Goal: Navigation & Orientation: Understand site structure

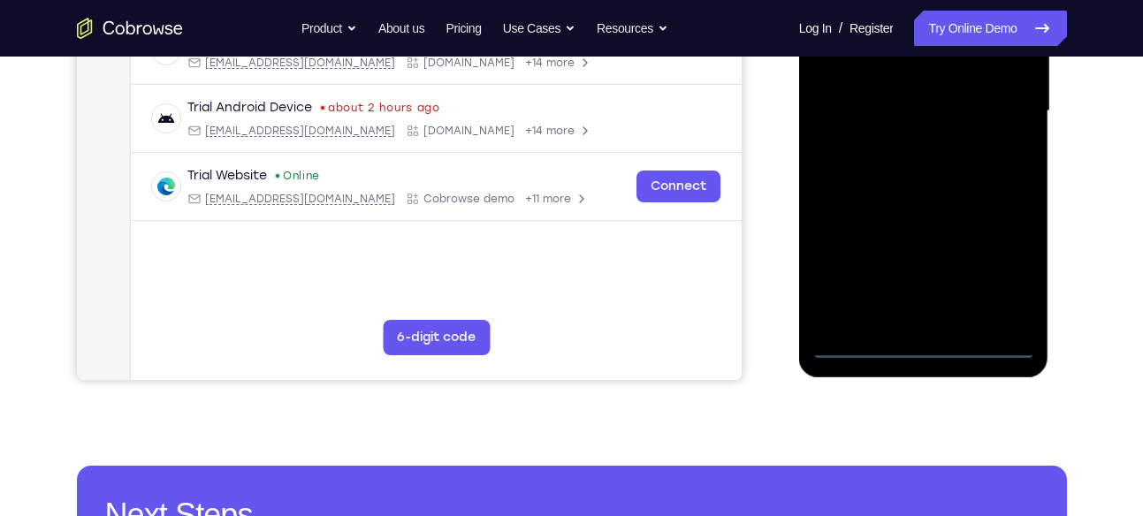
click at [918, 346] on div at bounding box center [924, 111] width 223 height 495
click at [997, 274] on div at bounding box center [924, 111] width 223 height 495
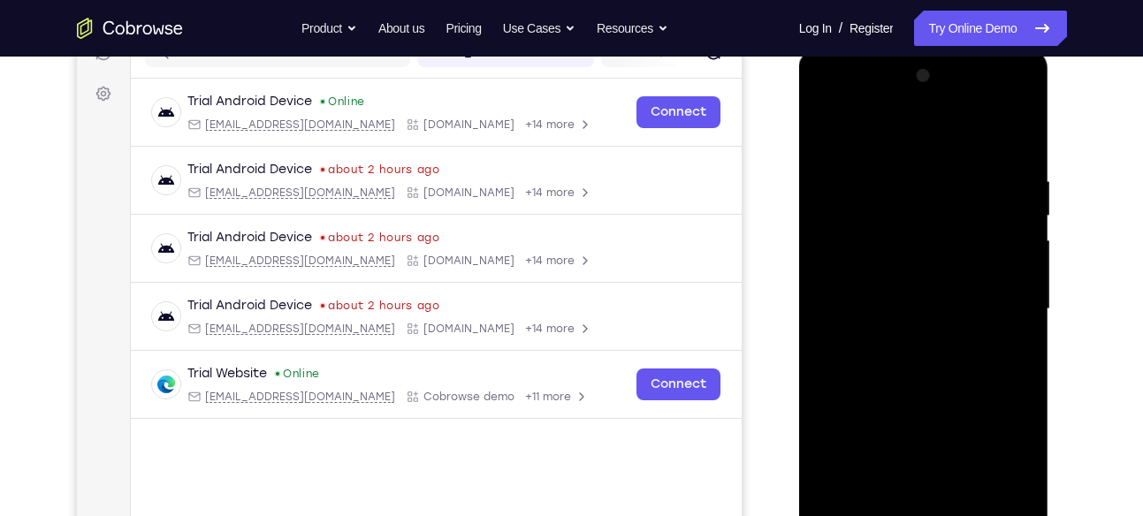
scroll to position [242, 0]
click at [898, 134] on div at bounding box center [924, 311] width 223 height 495
click at [995, 302] on div at bounding box center [924, 311] width 223 height 495
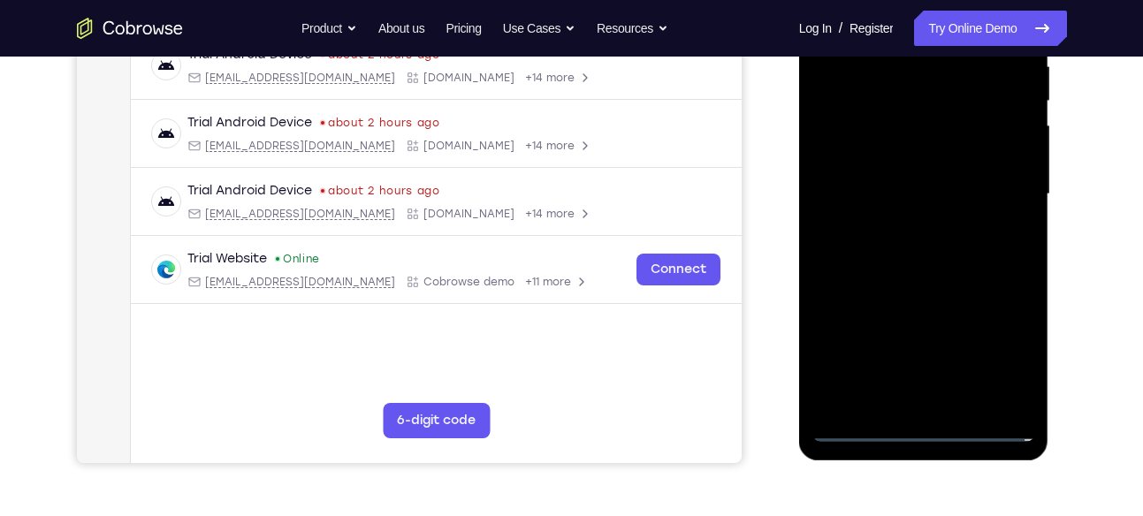
click at [900, 225] on div at bounding box center [924, 194] width 223 height 495
click at [965, 182] on div at bounding box center [924, 194] width 223 height 495
click at [961, 190] on div at bounding box center [924, 194] width 223 height 495
click at [977, 253] on div at bounding box center [924, 194] width 223 height 495
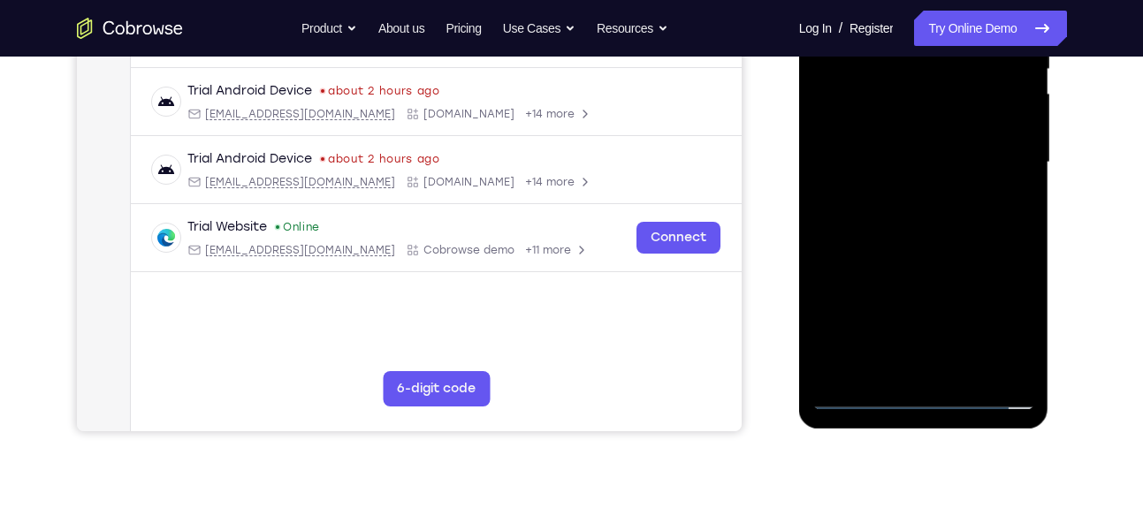
click at [939, 216] on div at bounding box center [924, 162] width 223 height 495
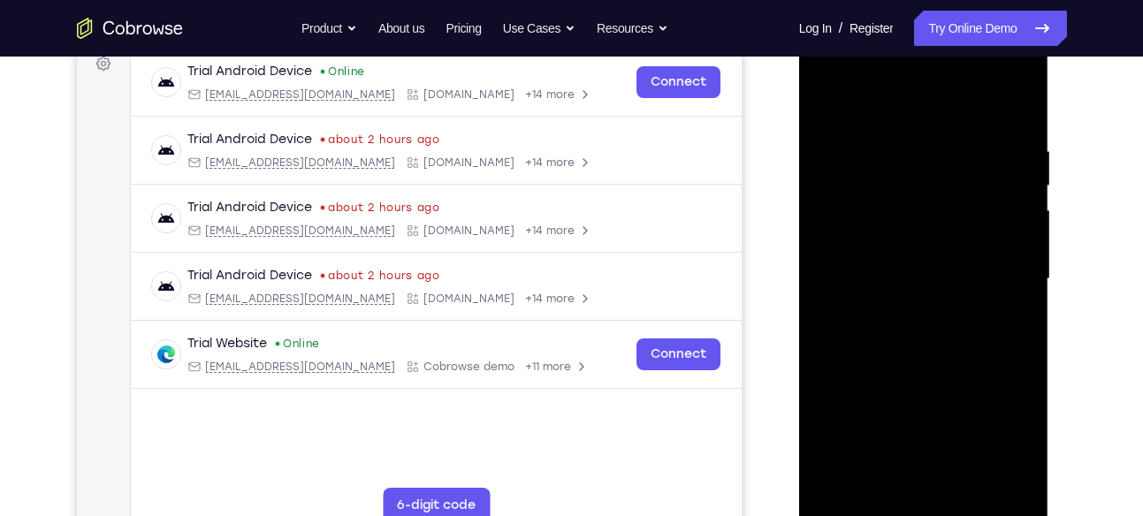
scroll to position [269, 0]
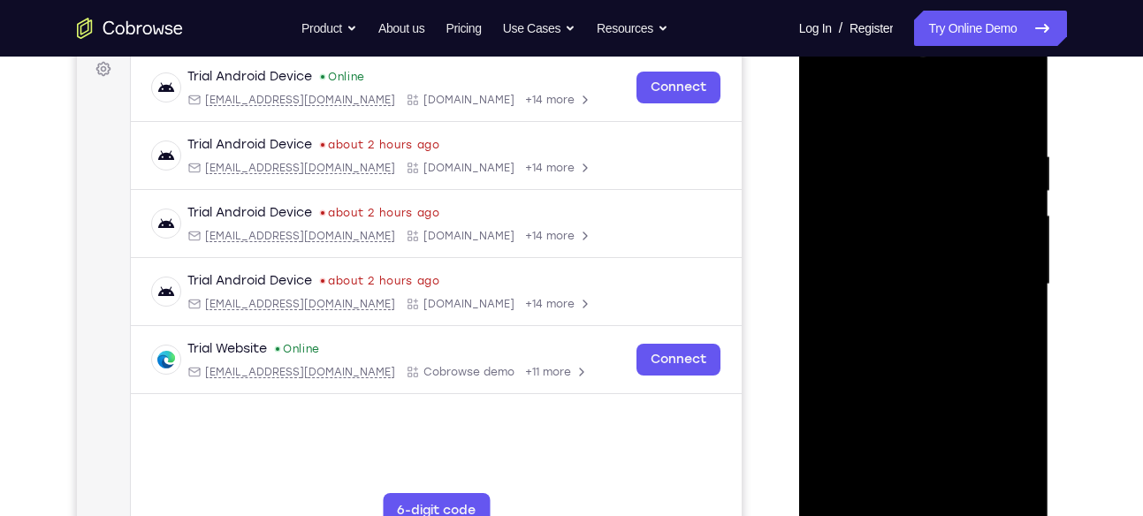
drag, startPoint x: 910, startPoint y: 107, endPoint x: 906, endPoint y: 43, distance: 63.8
click at [906, 43] on div at bounding box center [924, 284] width 223 height 495
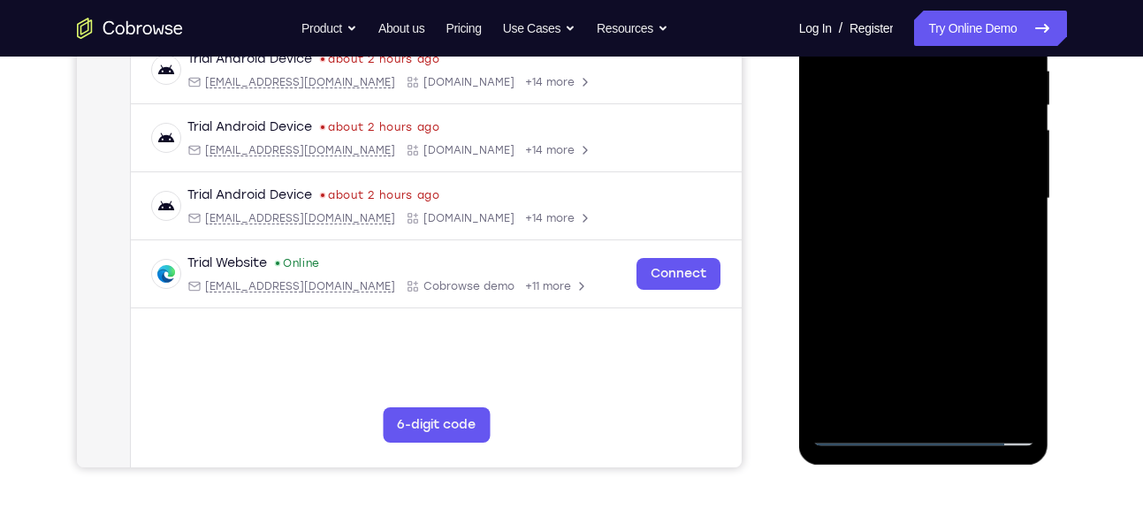
click at [928, 256] on div at bounding box center [924, 198] width 223 height 495
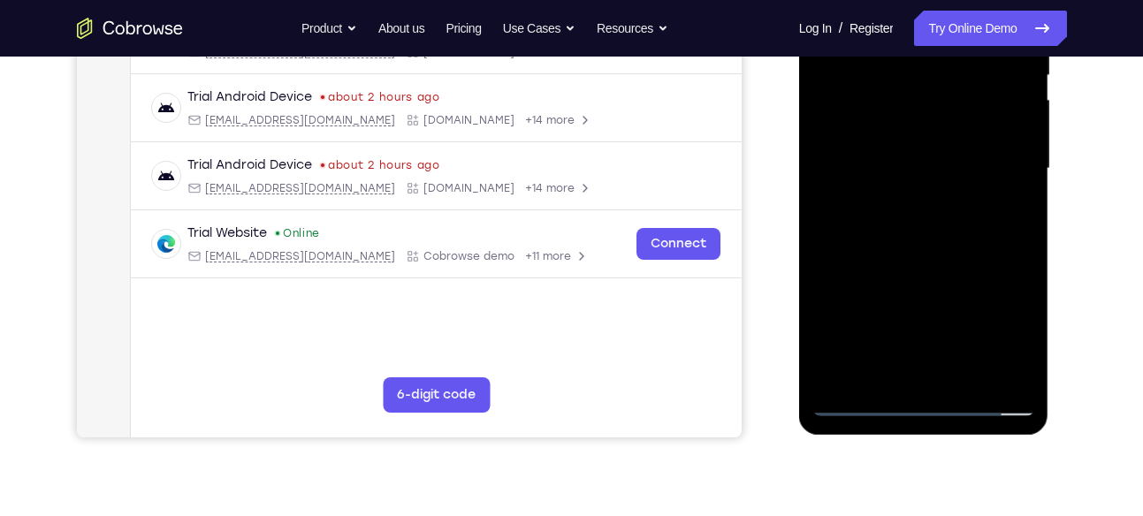
scroll to position [392, 0]
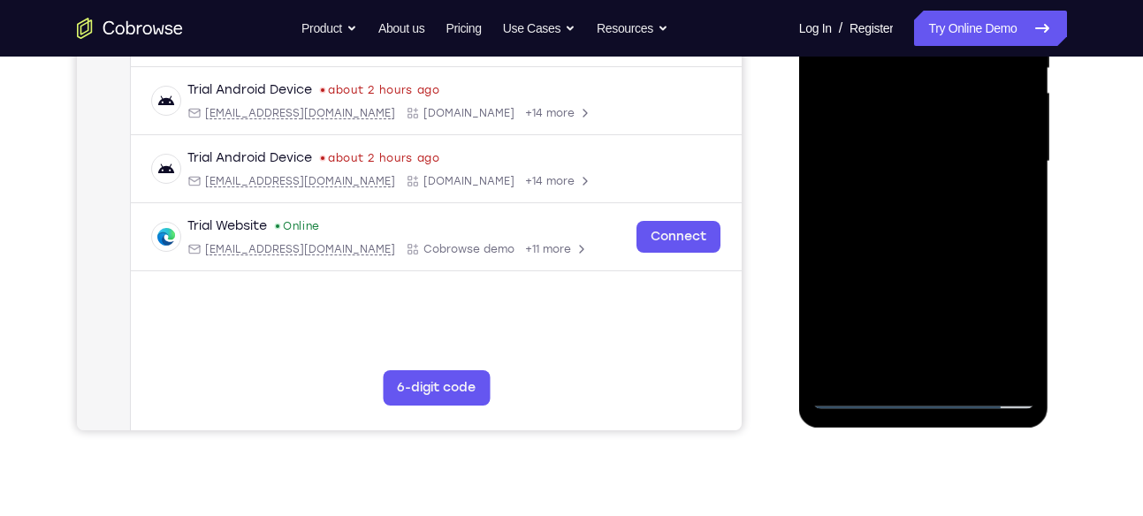
click at [915, 229] on div at bounding box center [924, 161] width 223 height 495
drag, startPoint x: 952, startPoint y: 290, endPoint x: 940, endPoint y: 80, distance: 210.8
click at [940, 80] on div at bounding box center [924, 161] width 223 height 495
drag, startPoint x: 943, startPoint y: 245, endPoint x: 936, endPoint y: 84, distance: 161.1
click at [936, 84] on div at bounding box center [924, 161] width 223 height 495
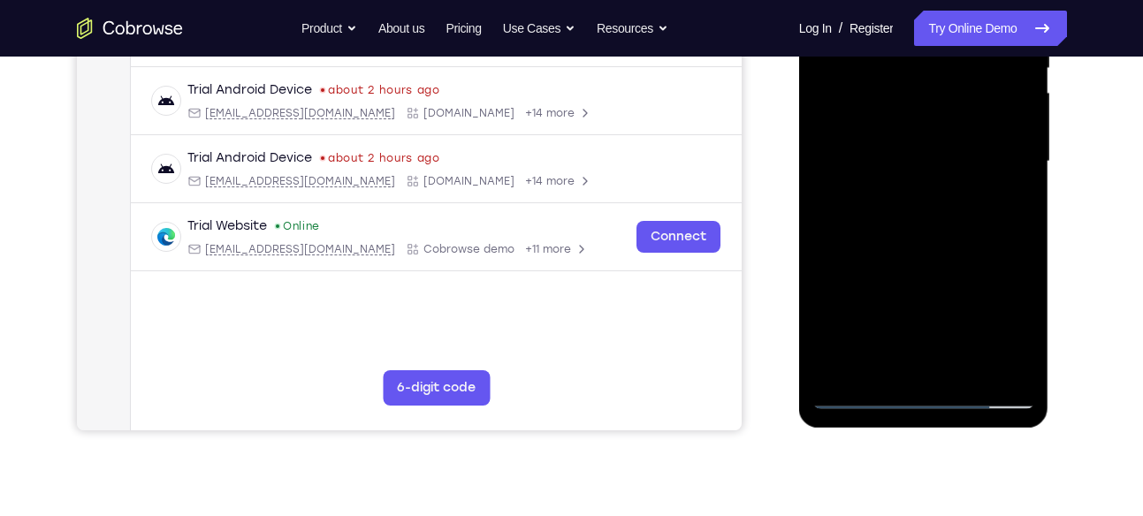
drag, startPoint x: 956, startPoint y: 135, endPoint x: 950, endPoint y: 40, distance: 95.7
click at [950, 40] on div at bounding box center [924, 161] width 223 height 495
drag, startPoint x: 974, startPoint y: 239, endPoint x: 944, endPoint y: 32, distance: 209.1
click at [944, 32] on div at bounding box center [924, 161] width 223 height 495
drag, startPoint x: 867, startPoint y: 278, endPoint x: 867, endPoint y: 126, distance: 152.1
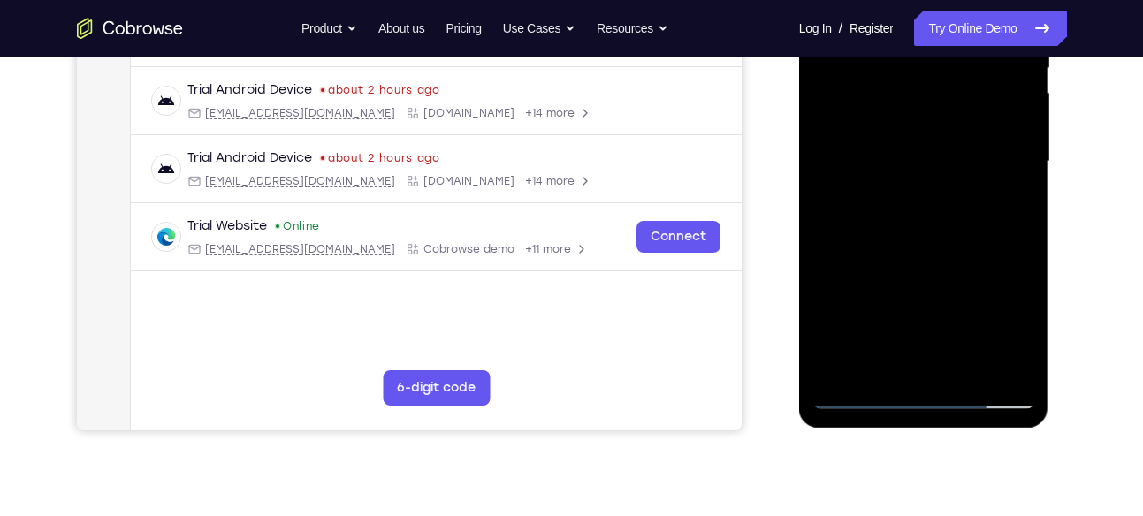
click at [867, 126] on div at bounding box center [924, 161] width 223 height 495
click at [934, 217] on div at bounding box center [924, 161] width 223 height 495
click at [1022, 256] on div at bounding box center [924, 161] width 223 height 495
drag, startPoint x: 913, startPoint y: 274, endPoint x: 892, endPoint y: 105, distance: 170.2
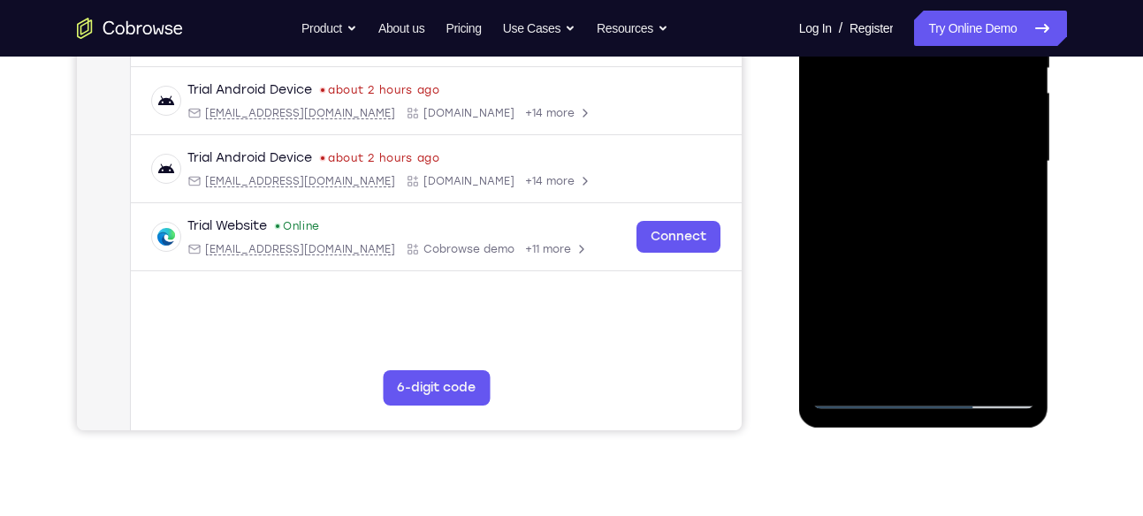
click at [892, 105] on div at bounding box center [924, 161] width 223 height 495
click at [841, 372] on div at bounding box center [924, 161] width 223 height 495
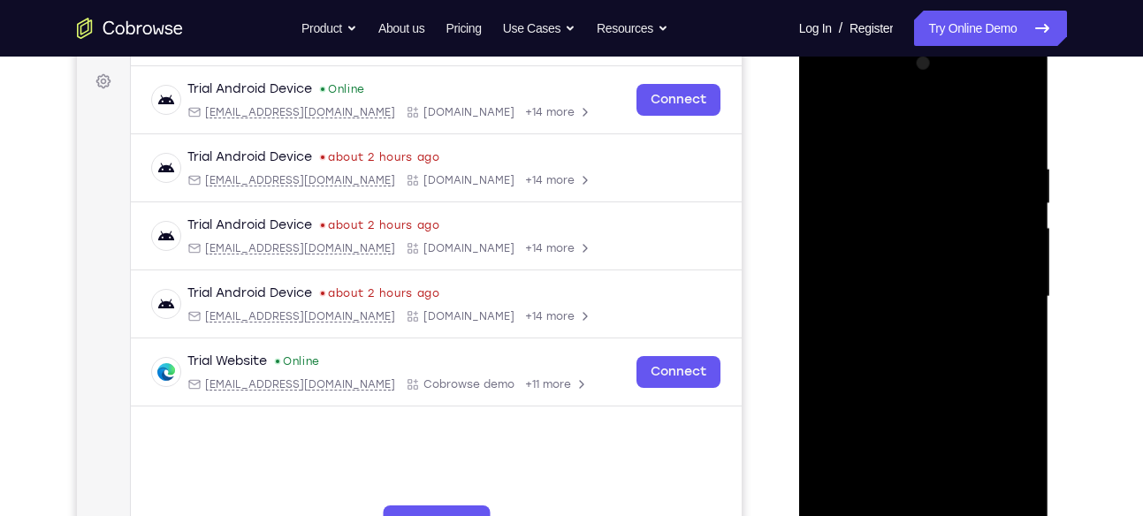
scroll to position [228, 0]
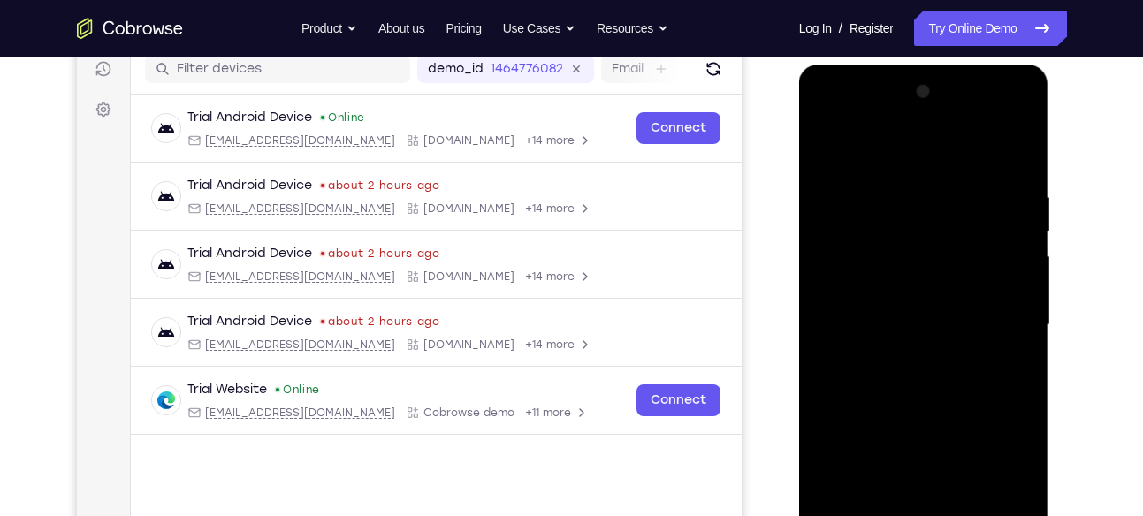
click at [1021, 145] on div at bounding box center [924, 325] width 223 height 495
click at [928, 247] on div at bounding box center [924, 325] width 223 height 495
click at [871, 241] on div at bounding box center [924, 325] width 223 height 495
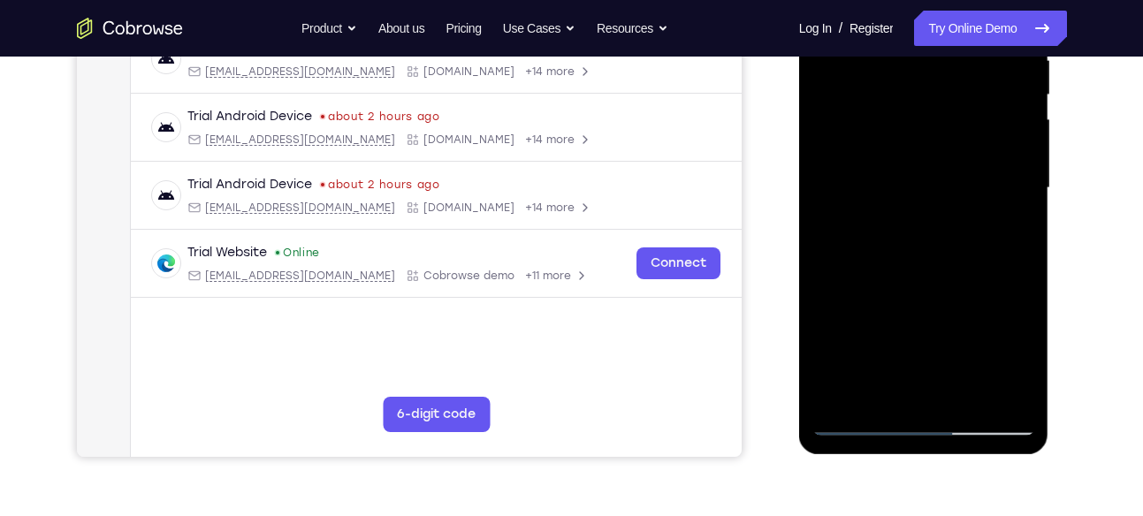
scroll to position [366, 0]
drag, startPoint x: 932, startPoint y: 294, endPoint x: 923, endPoint y: 129, distance: 164.7
click at [923, 129] on div at bounding box center [924, 187] width 223 height 495
drag, startPoint x: 986, startPoint y: 251, endPoint x: 992, endPoint y: 121, distance: 130.1
click at [992, 121] on div at bounding box center [924, 187] width 223 height 495
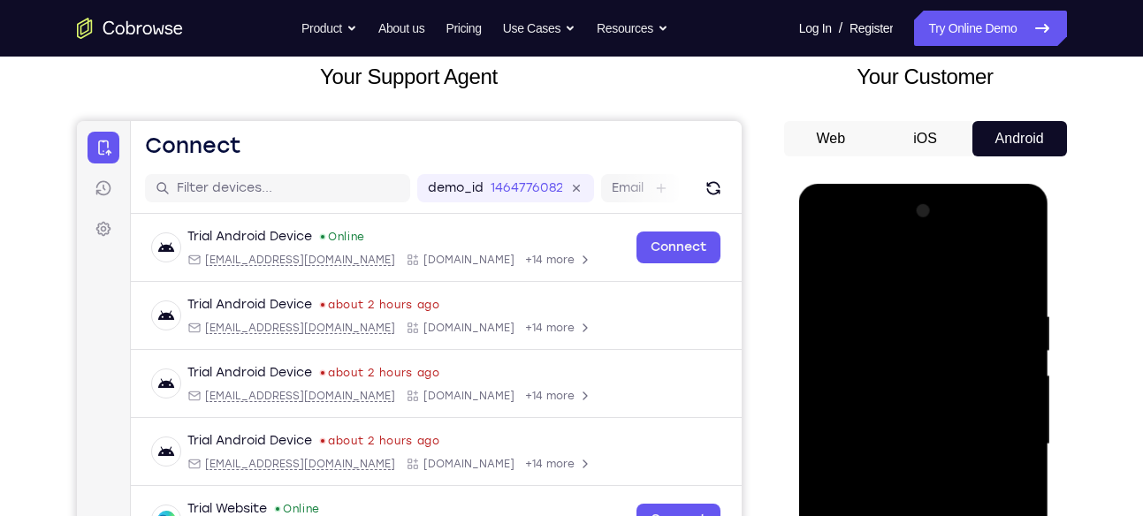
scroll to position [256, 0]
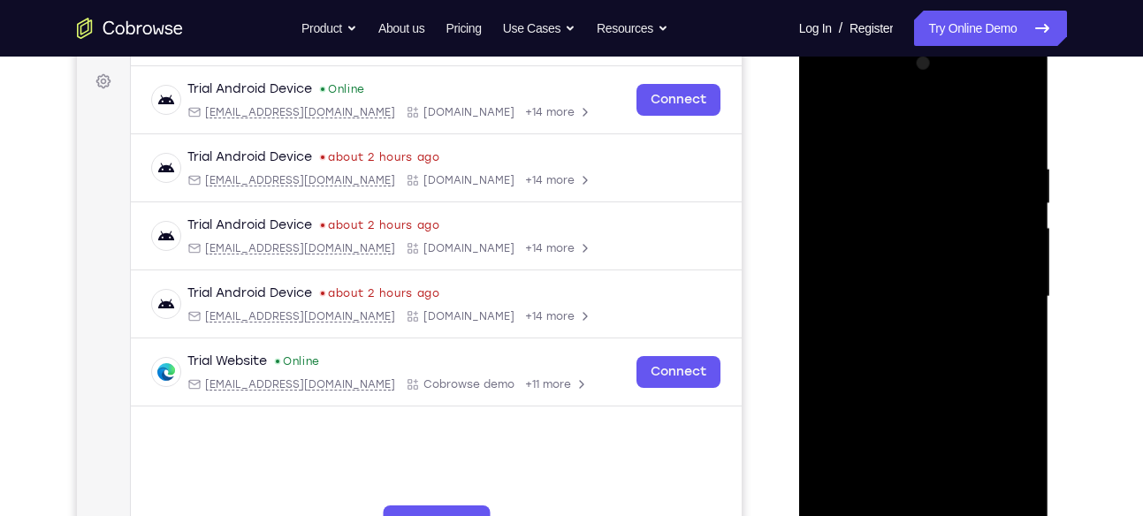
drag, startPoint x: 932, startPoint y: 204, endPoint x: 973, endPoint y: 523, distance: 321.8
click at [973, 516] on div at bounding box center [924, 297] width 223 height 495
drag, startPoint x: 944, startPoint y: 215, endPoint x: 1000, endPoint y: 488, distance: 278.9
click at [1000, 488] on div at bounding box center [924, 297] width 223 height 495
drag, startPoint x: 945, startPoint y: 209, endPoint x: 964, endPoint y: 469, distance: 260.6
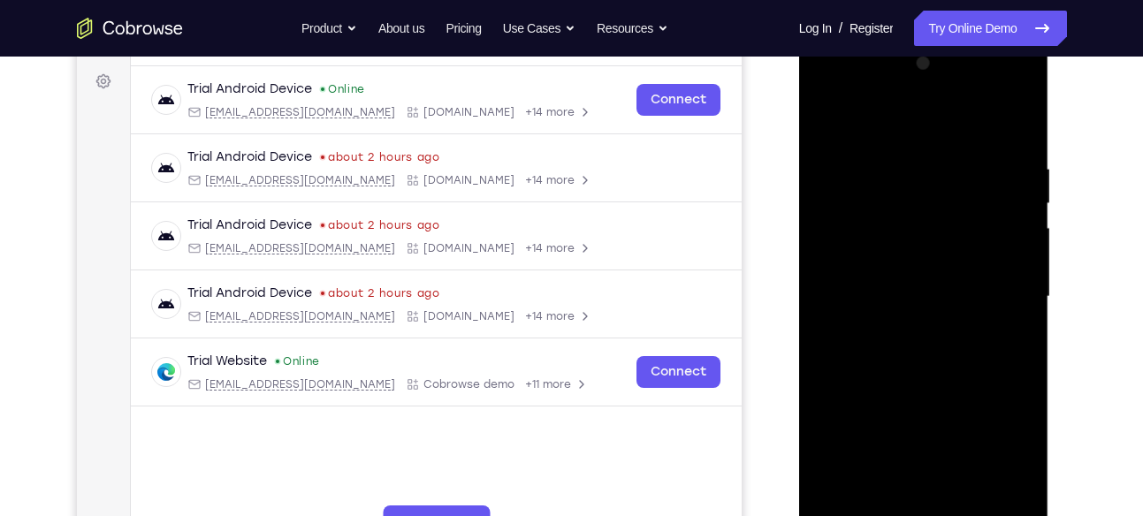
click at [964, 469] on div at bounding box center [924, 297] width 223 height 495
click at [905, 176] on div at bounding box center [924, 297] width 223 height 495
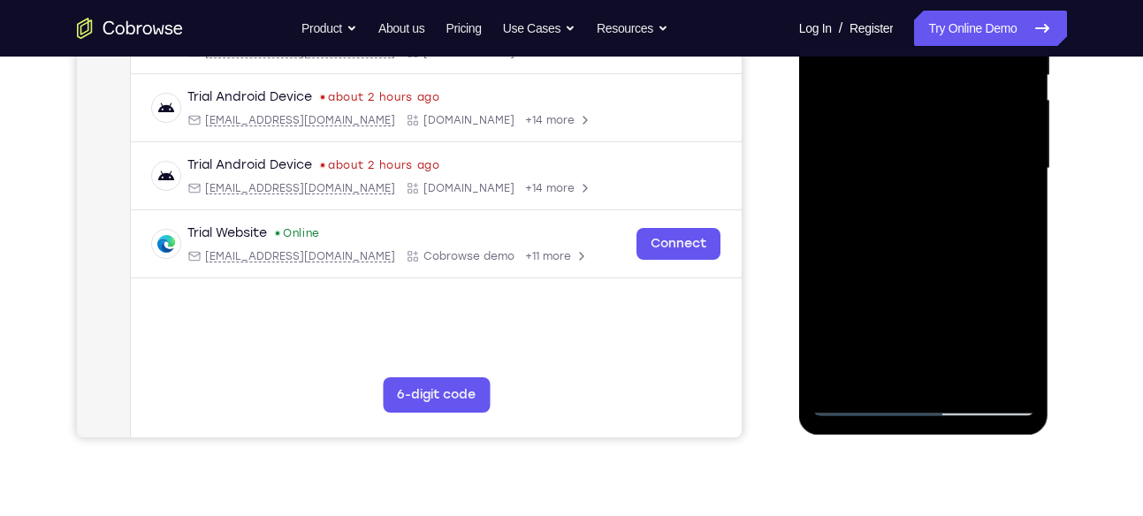
scroll to position [390, 0]
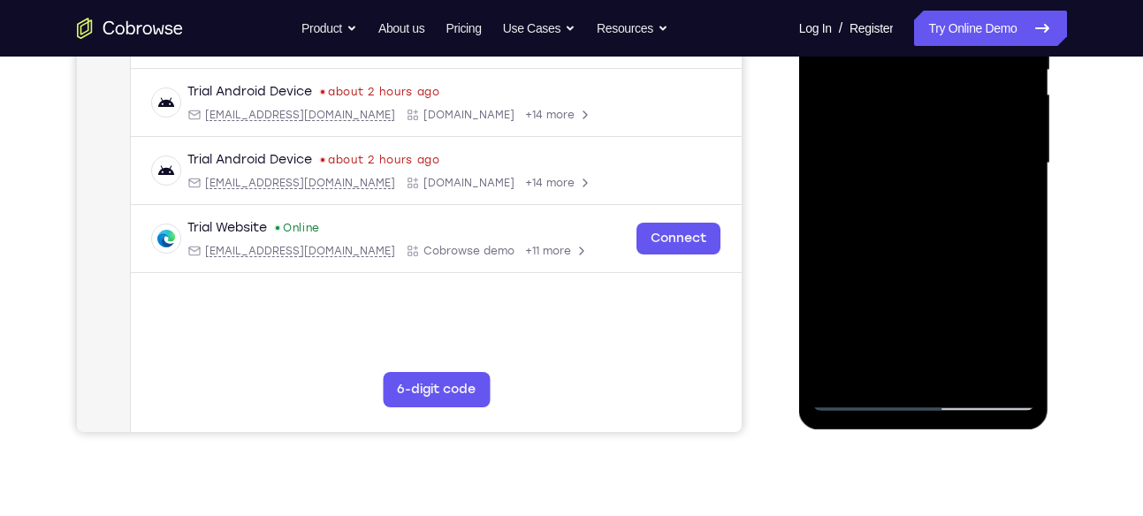
click at [855, 370] on div at bounding box center [924, 163] width 223 height 495
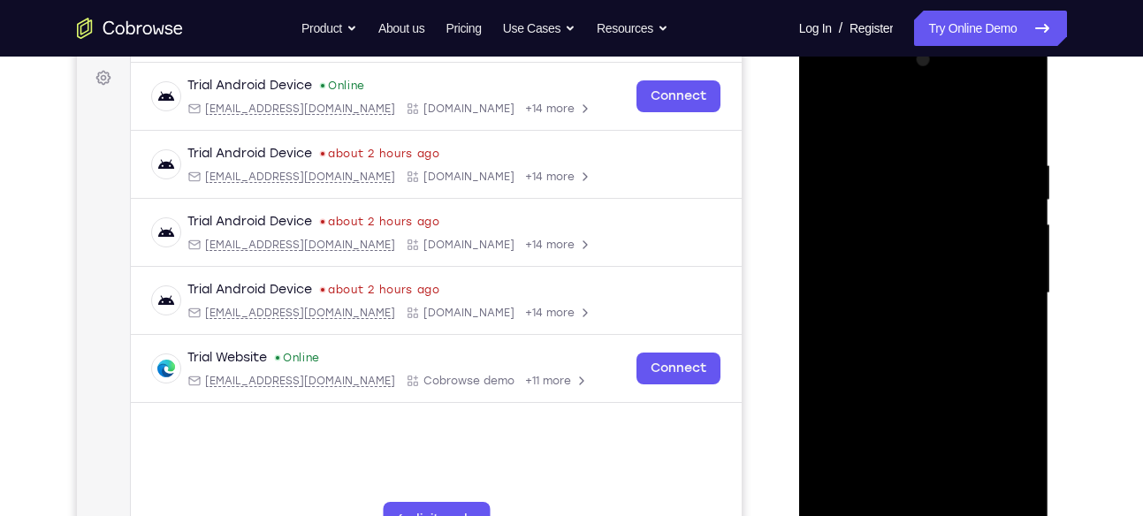
scroll to position [256, 0]
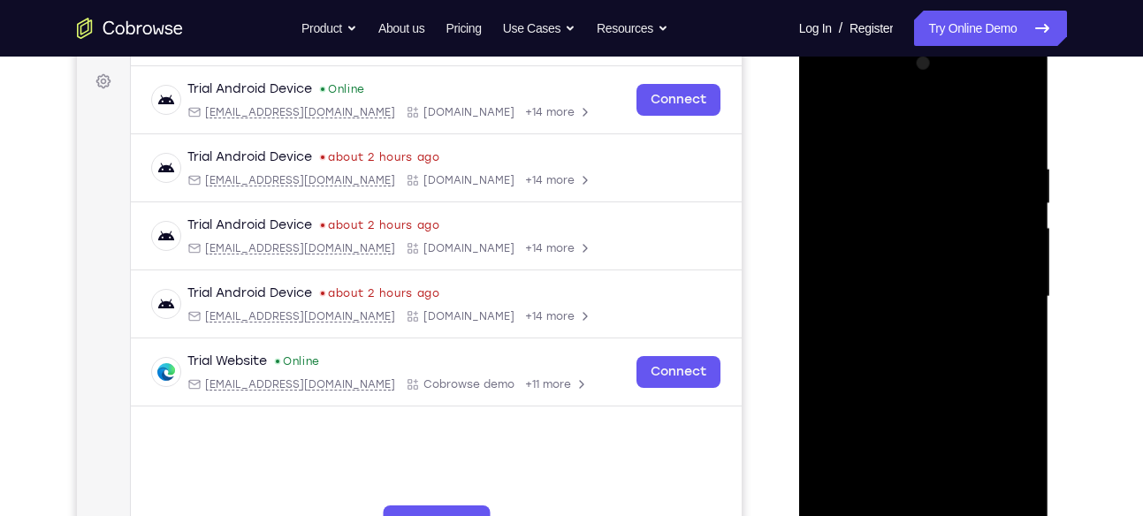
click at [952, 149] on div at bounding box center [924, 297] width 223 height 495
click at [939, 213] on div at bounding box center [924, 297] width 223 height 495
click at [930, 287] on div at bounding box center [924, 297] width 223 height 495
click at [913, 264] on div at bounding box center [924, 297] width 223 height 495
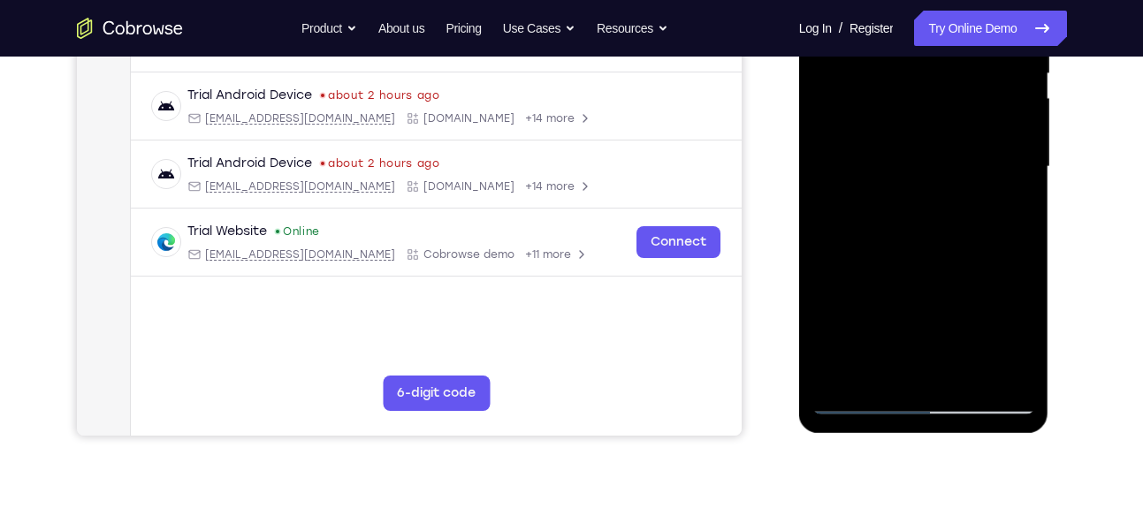
scroll to position [389, 0]
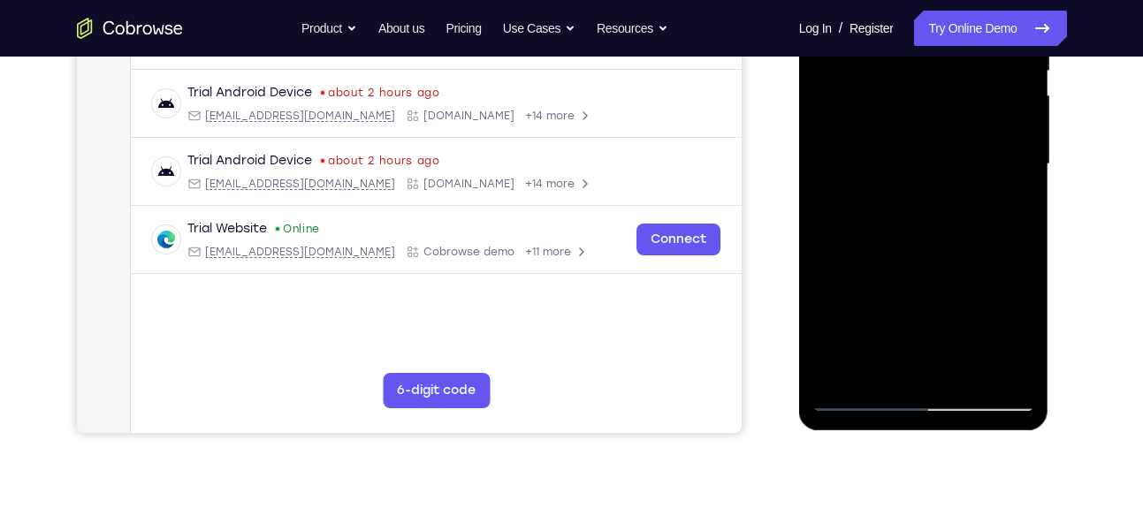
click at [860, 401] on div at bounding box center [924, 164] width 223 height 495
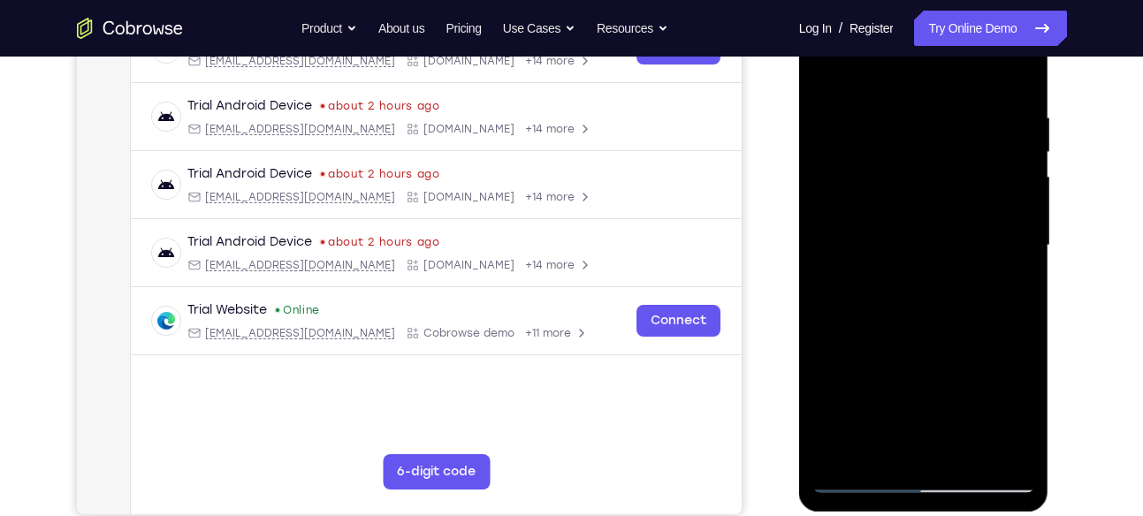
scroll to position [309, 0]
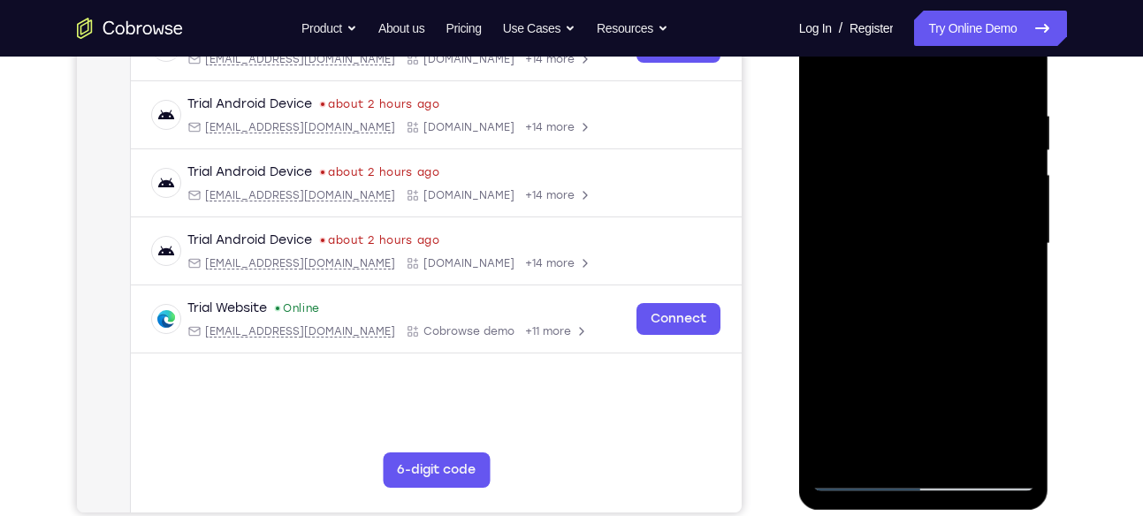
click at [963, 455] on div at bounding box center [924, 243] width 223 height 495
click at [918, 340] on div at bounding box center [924, 243] width 223 height 495
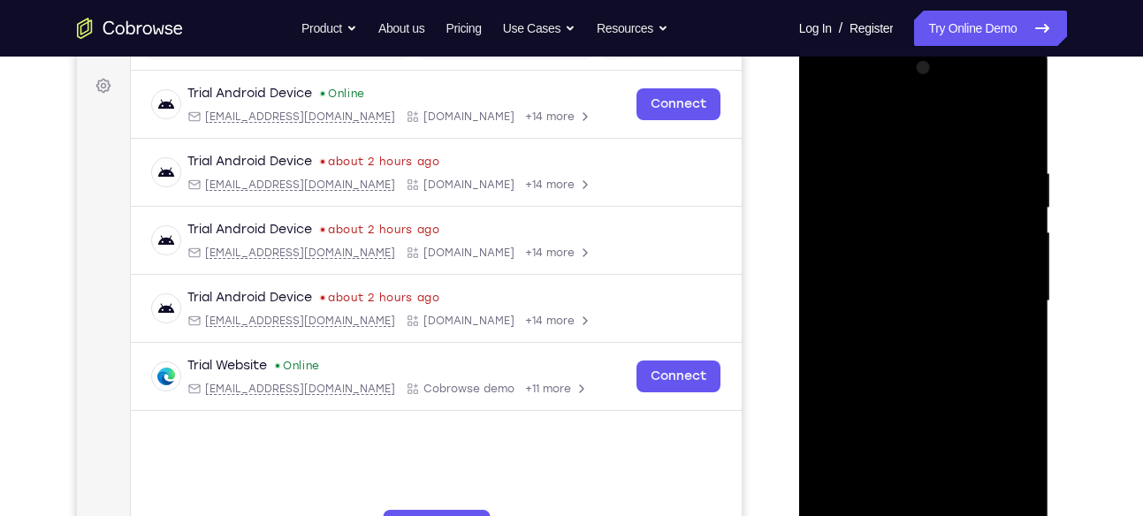
scroll to position [248, 0]
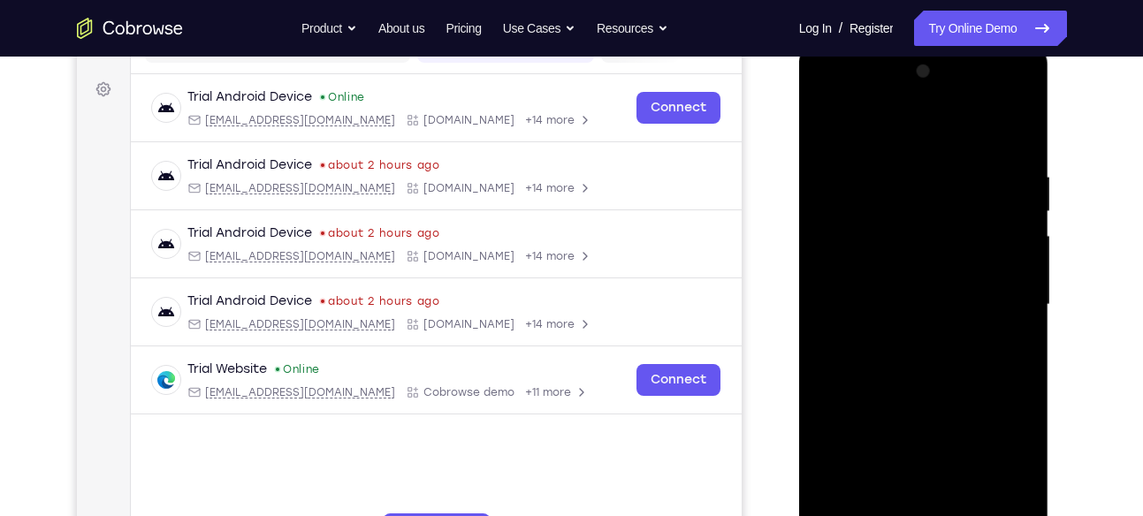
click at [908, 278] on div at bounding box center [924, 304] width 223 height 495
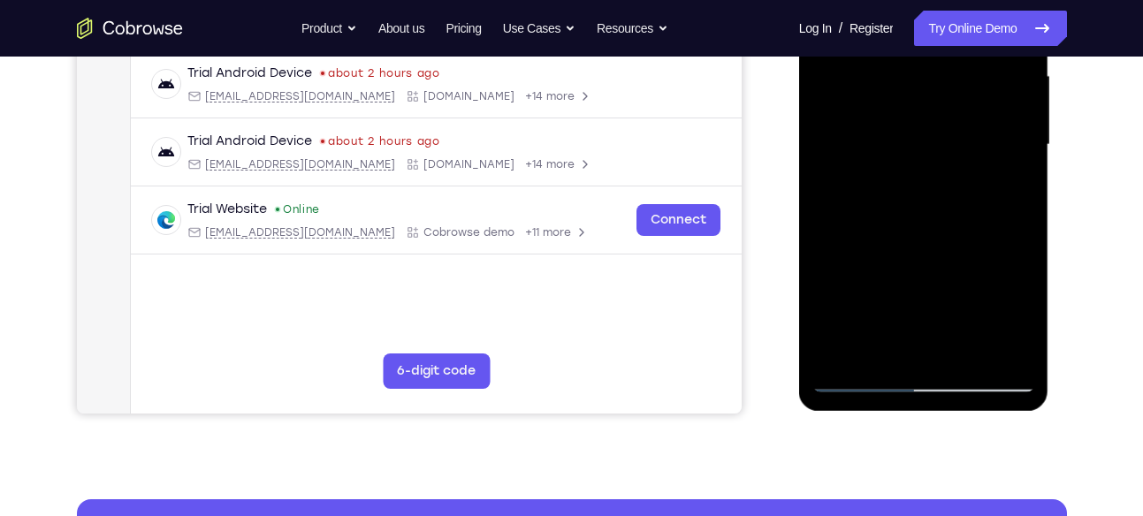
scroll to position [409, 0]
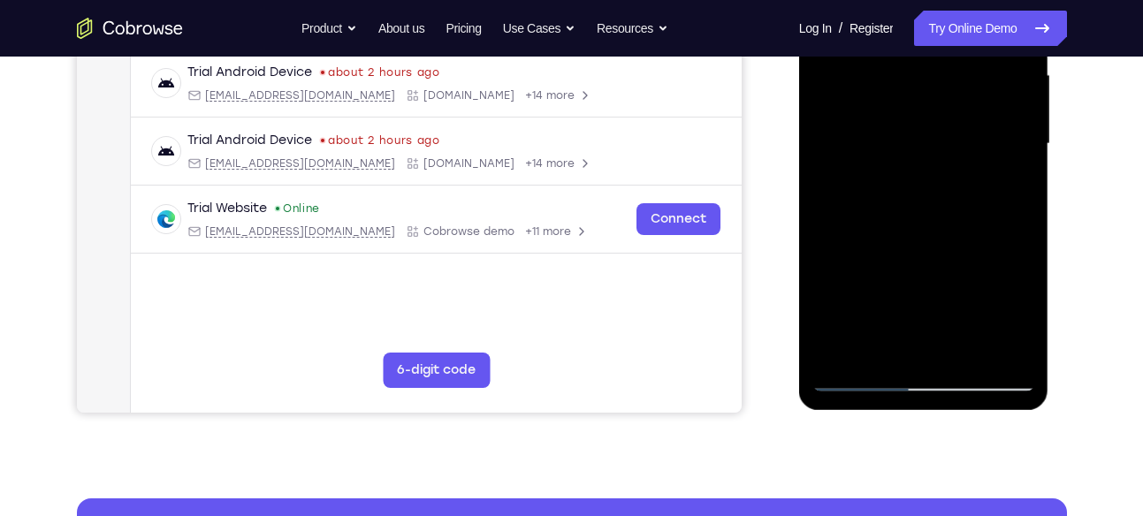
click at [1012, 187] on div at bounding box center [924, 144] width 223 height 495
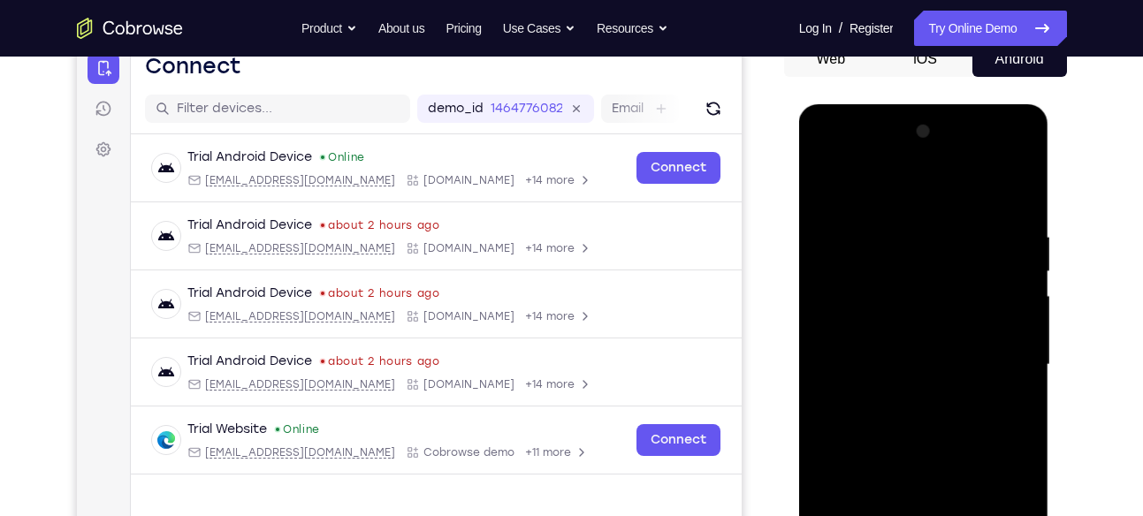
scroll to position [187, 0]
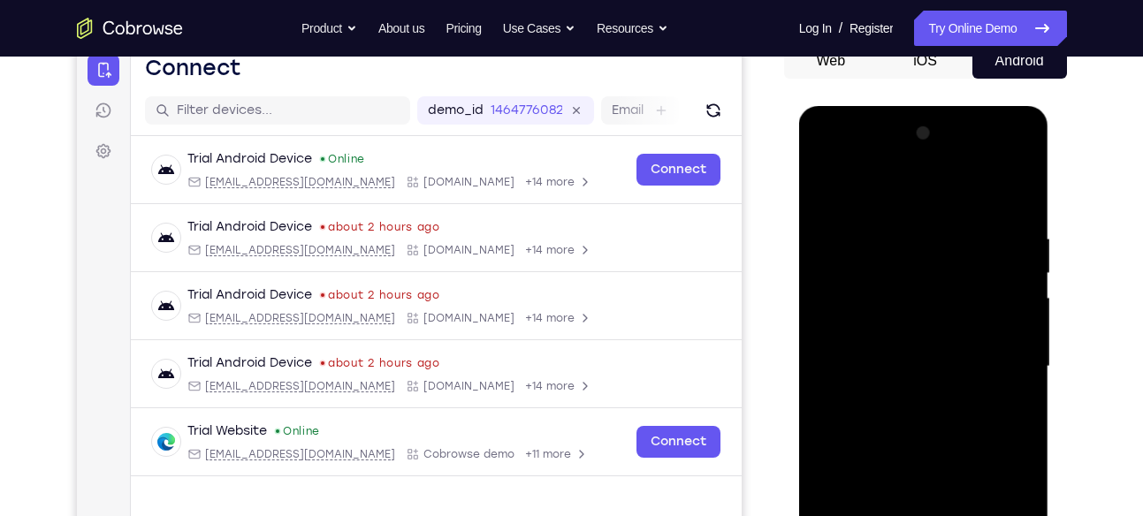
click at [826, 189] on div at bounding box center [924, 366] width 223 height 495
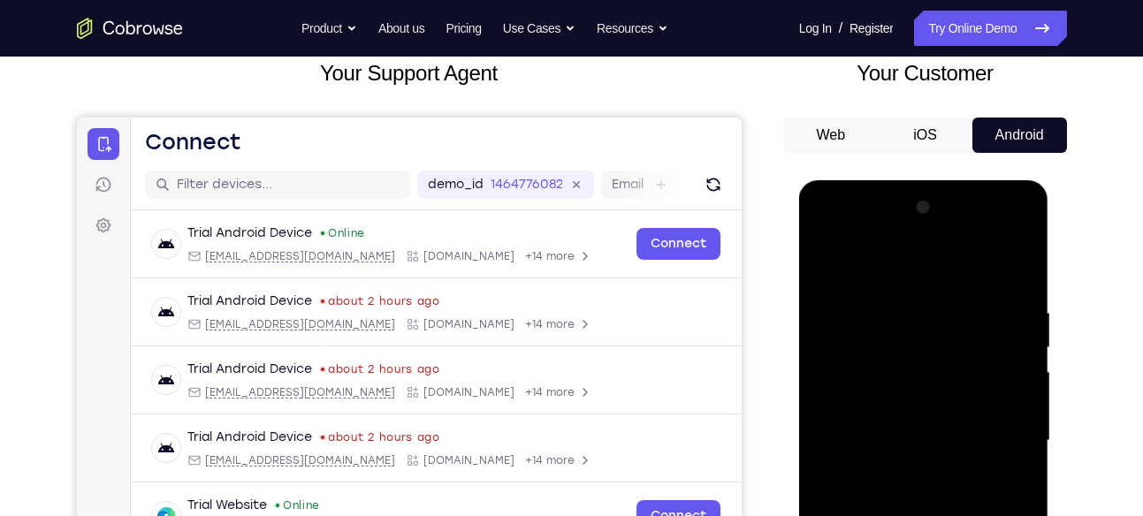
scroll to position [104, 0]
